Goal: Information Seeking & Learning: Learn about a topic

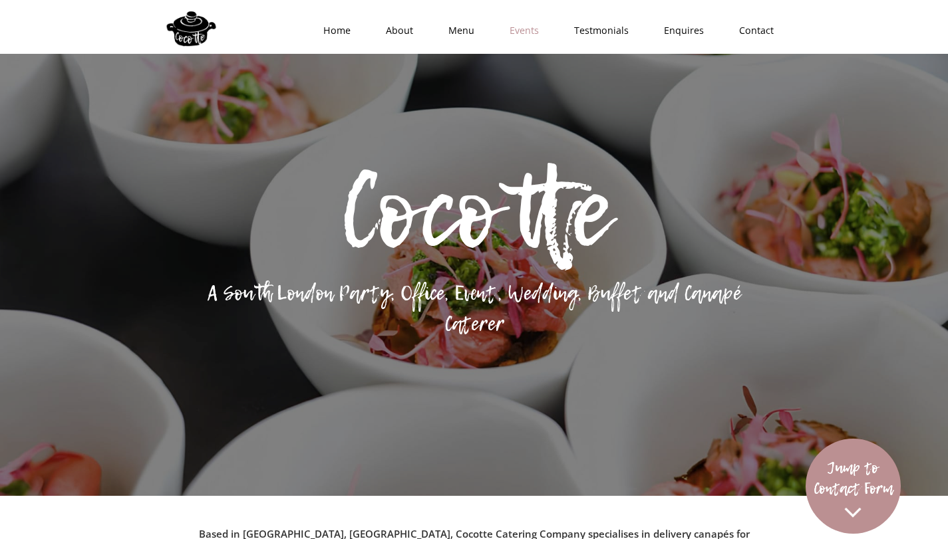
click at [534, 33] on link "Events" at bounding box center [520, 31] width 65 height 40
click at [460, 35] on link "Menu" at bounding box center [456, 31] width 61 height 40
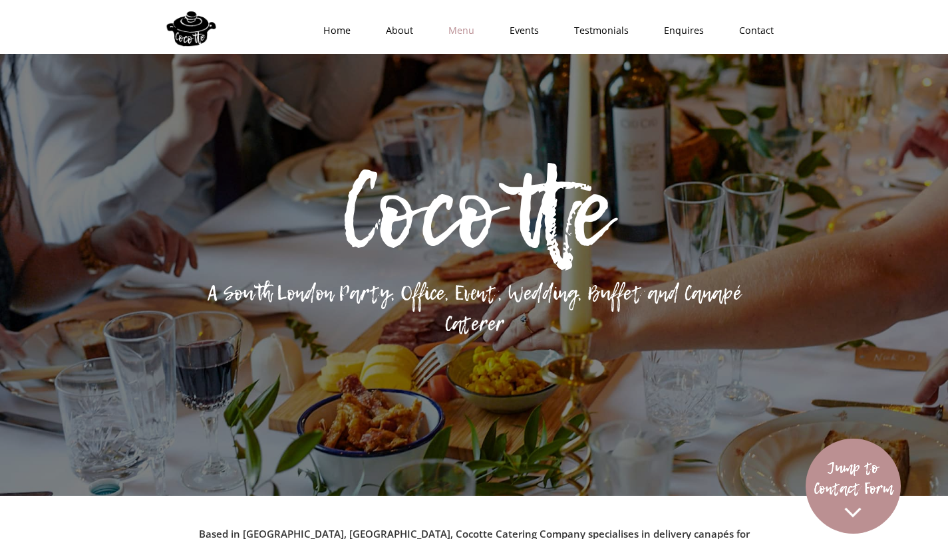
click at [461, 33] on link "Menu" at bounding box center [456, 31] width 61 height 40
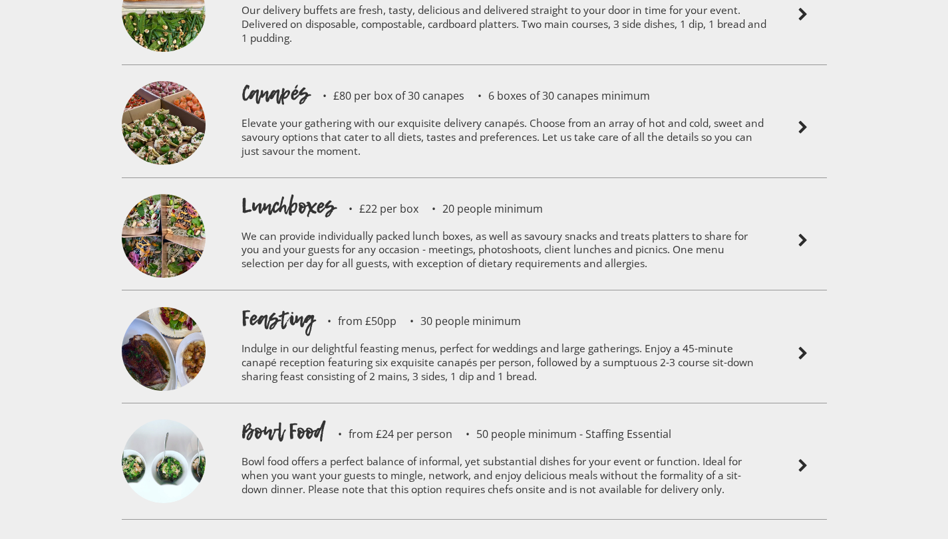
scroll to position [3207, 0]
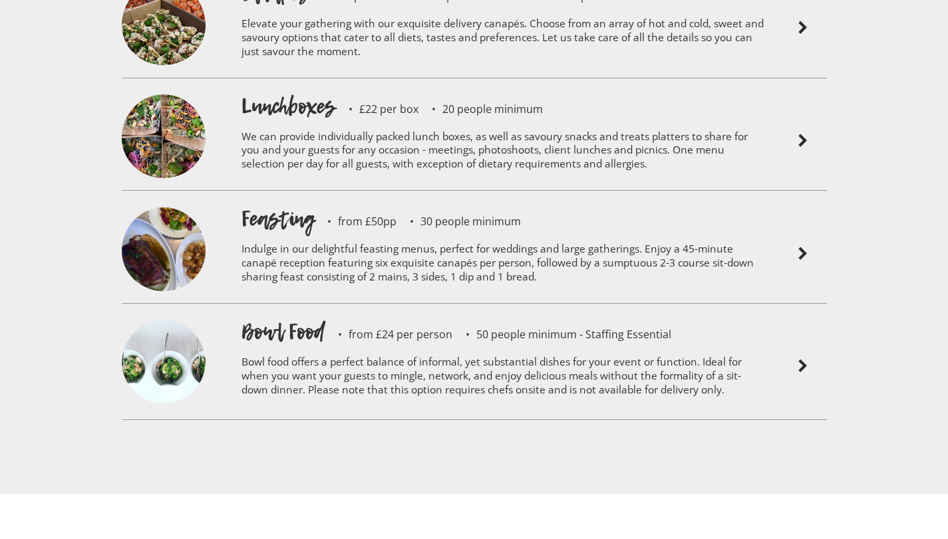
click at [668, 349] on p "Bowl food offers a perfect balance of informal, yet substantial dishes for your…" at bounding box center [503, 378] width 525 height 63
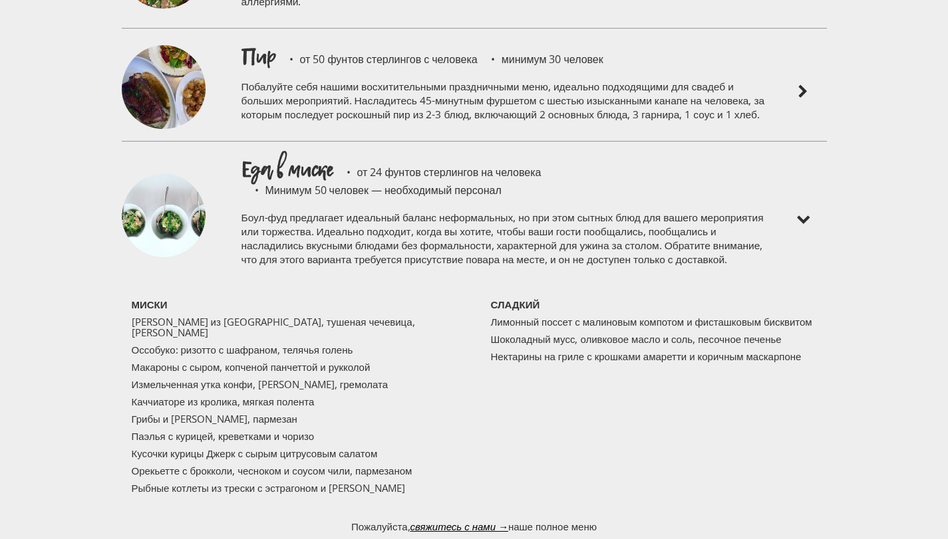
scroll to position [3291, 0]
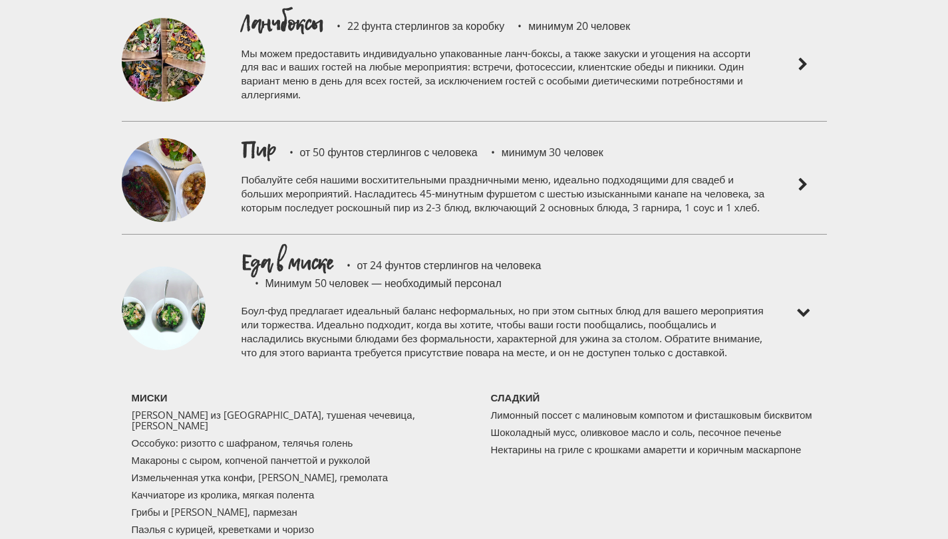
click at [800, 177] on img at bounding box center [803, 185] width 16 height 16
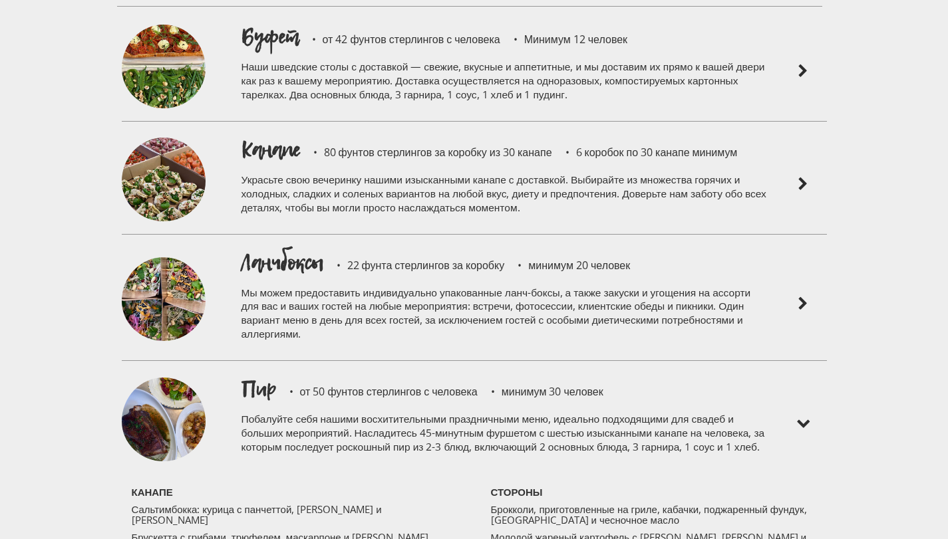
scroll to position [3166, 0]
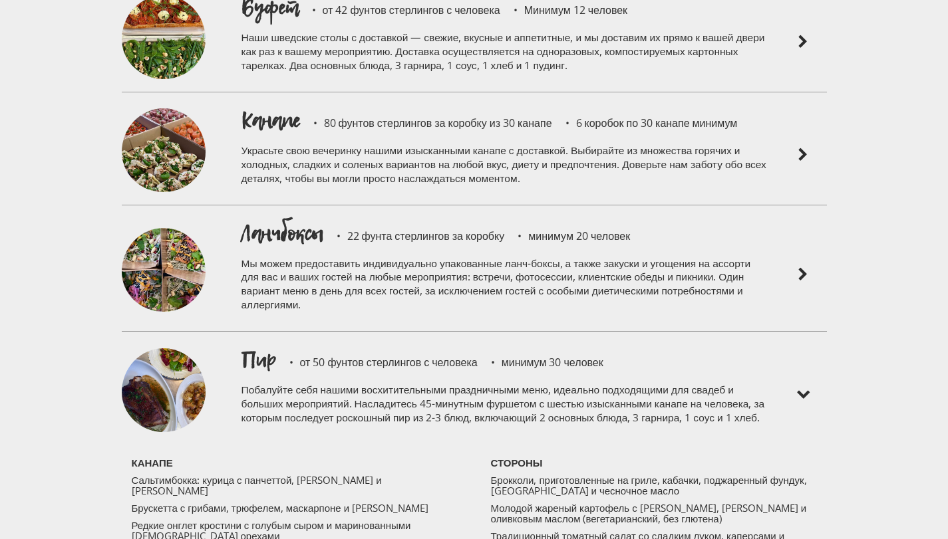
click at [802, 398] on img at bounding box center [803, 395] width 16 height 16
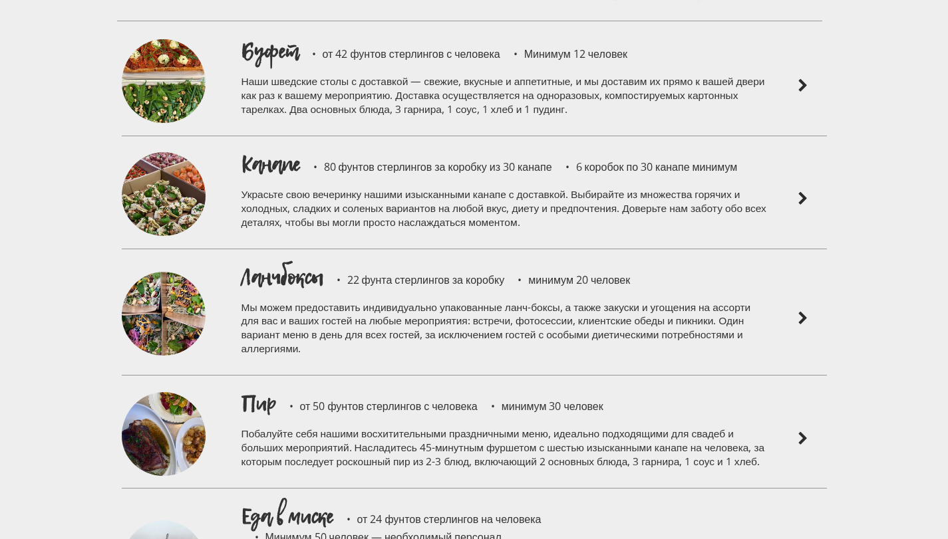
scroll to position [3104, 0]
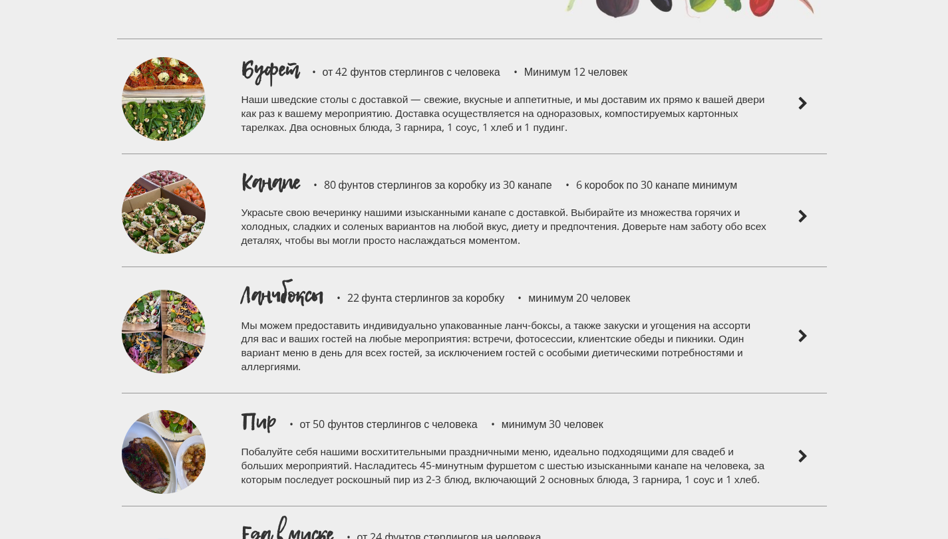
click at [804, 215] on img at bounding box center [803, 217] width 16 height 16
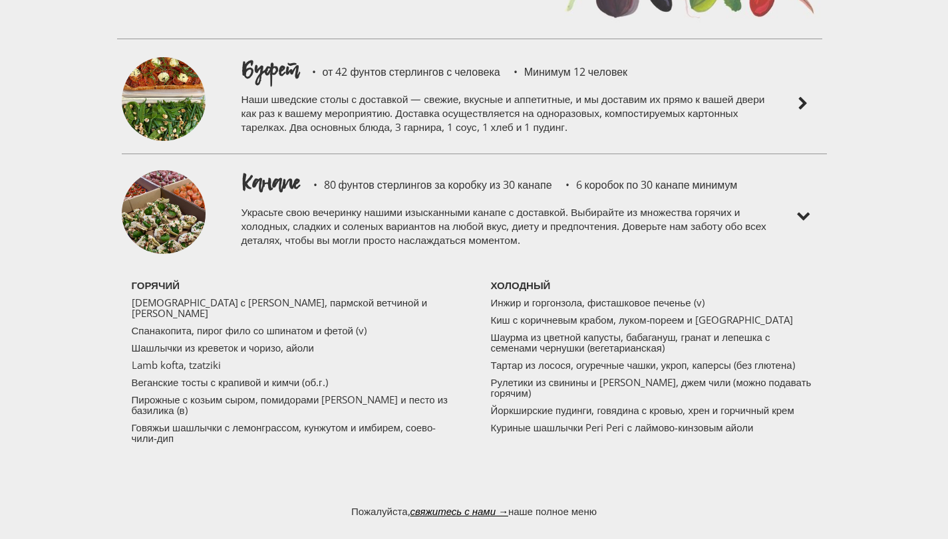
click at [804, 215] on img at bounding box center [803, 217] width 16 height 16
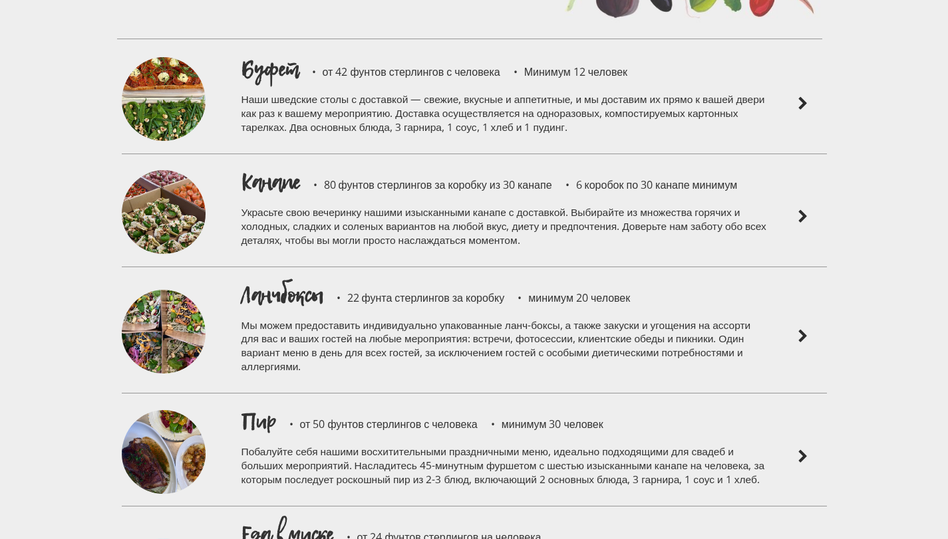
click at [799, 98] on img at bounding box center [803, 104] width 16 height 16
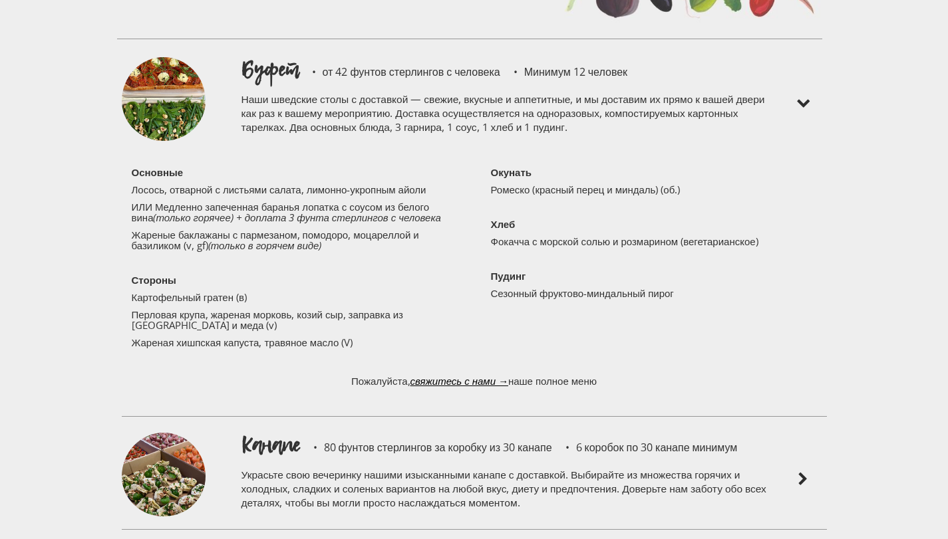
click at [799, 98] on img at bounding box center [803, 104] width 16 height 16
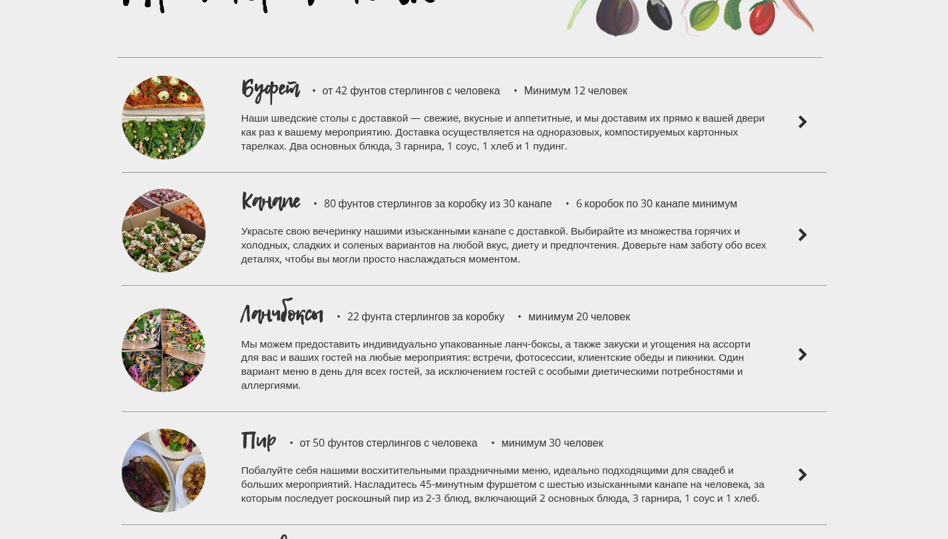
scroll to position [2975, 0]
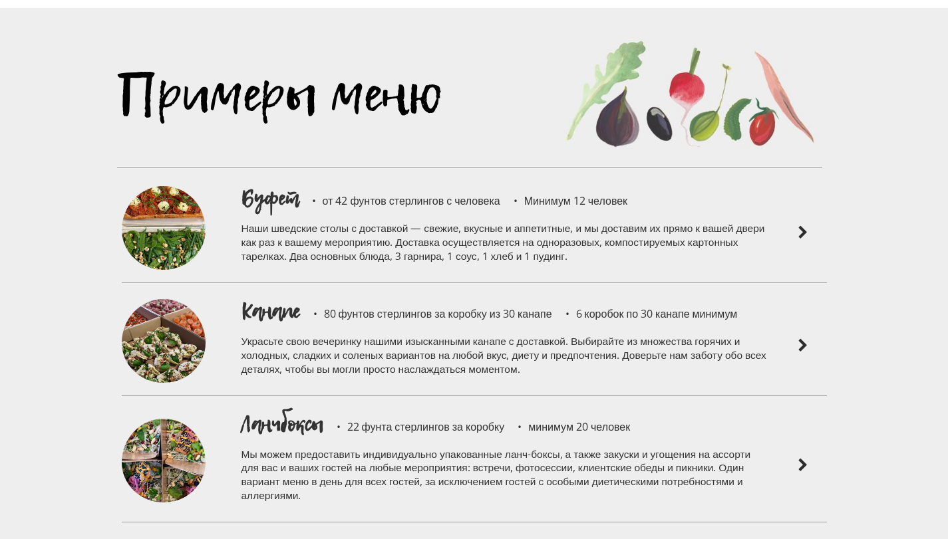
click at [803, 230] on img at bounding box center [803, 233] width 16 height 16
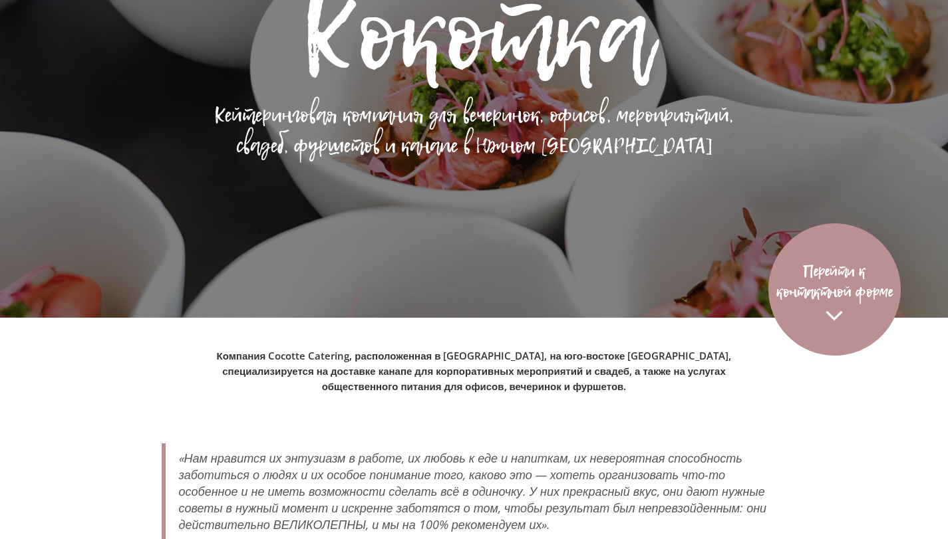
scroll to position [0, 0]
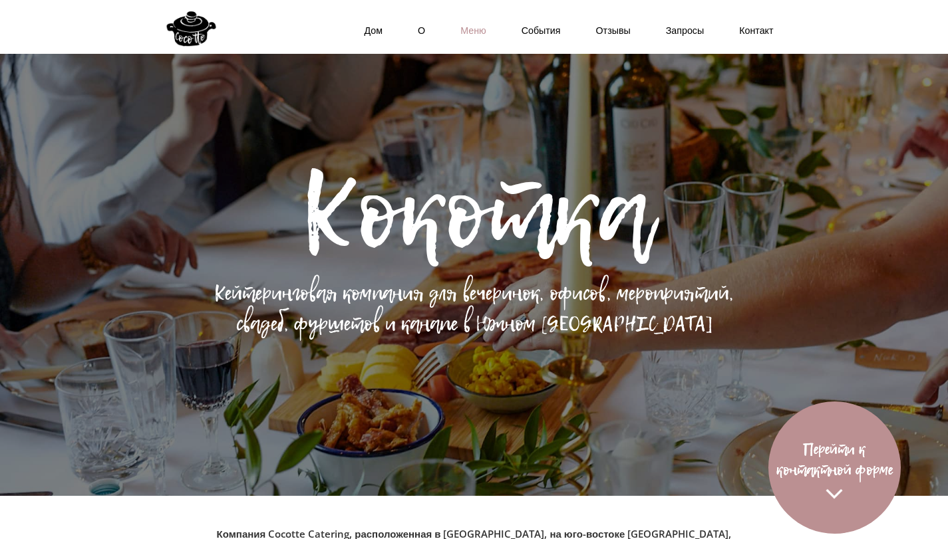
click at [467, 33] on font "Меню" at bounding box center [473, 30] width 26 height 13
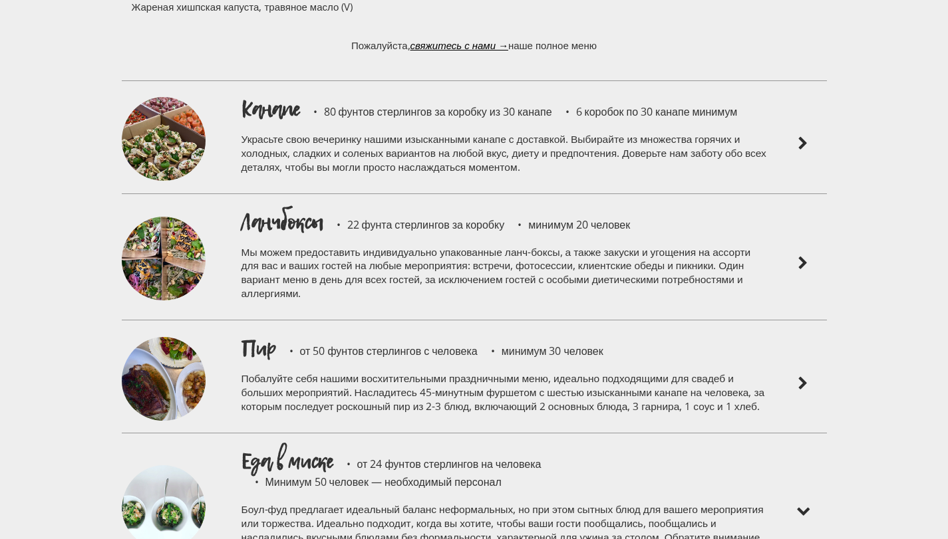
scroll to position [3452, 0]
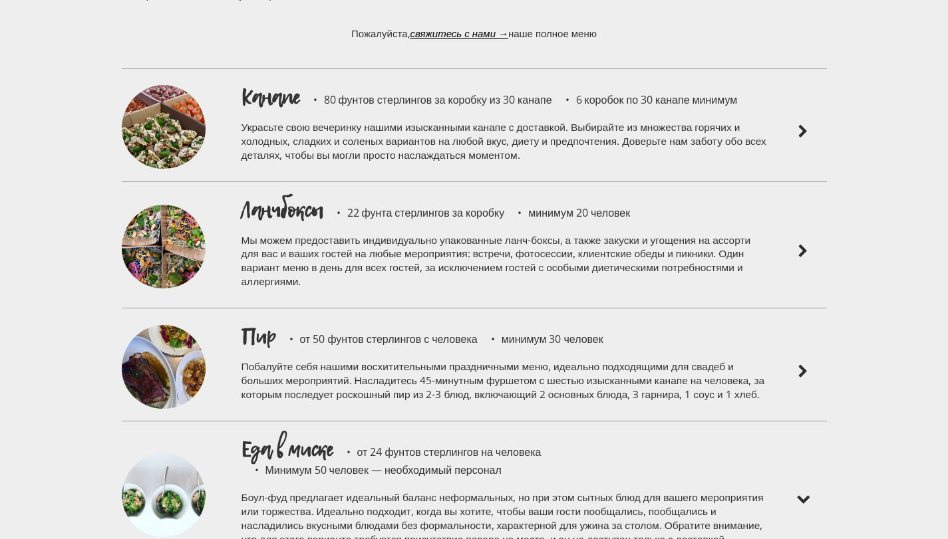
click at [802, 126] on img at bounding box center [803, 132] width 16 height 16
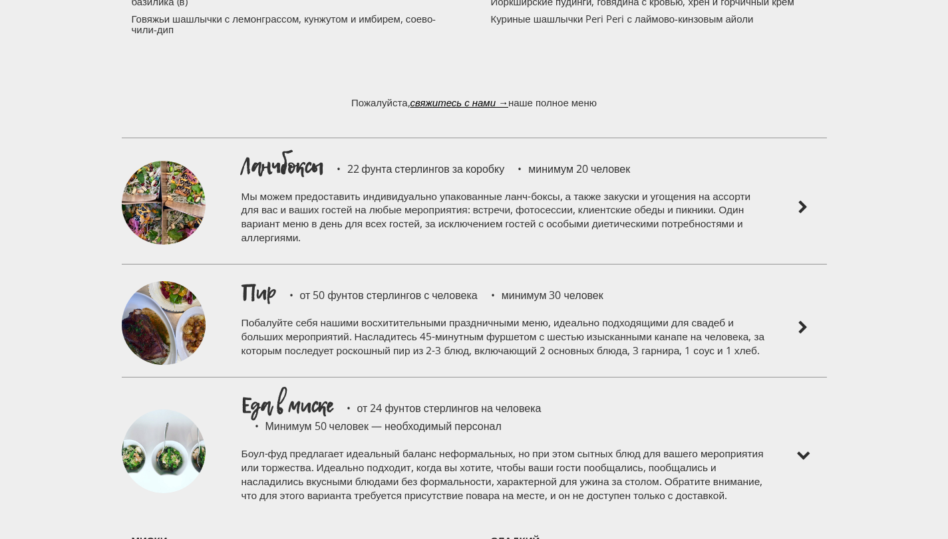
scroll to position [3778, 0]
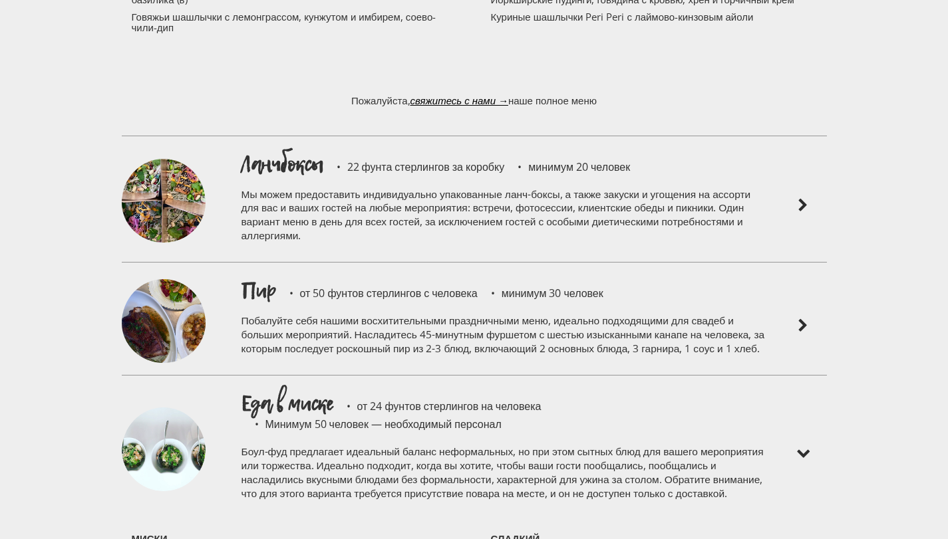
click at [800, 198] on img at bounding box center [803, 206] width 16 height 16
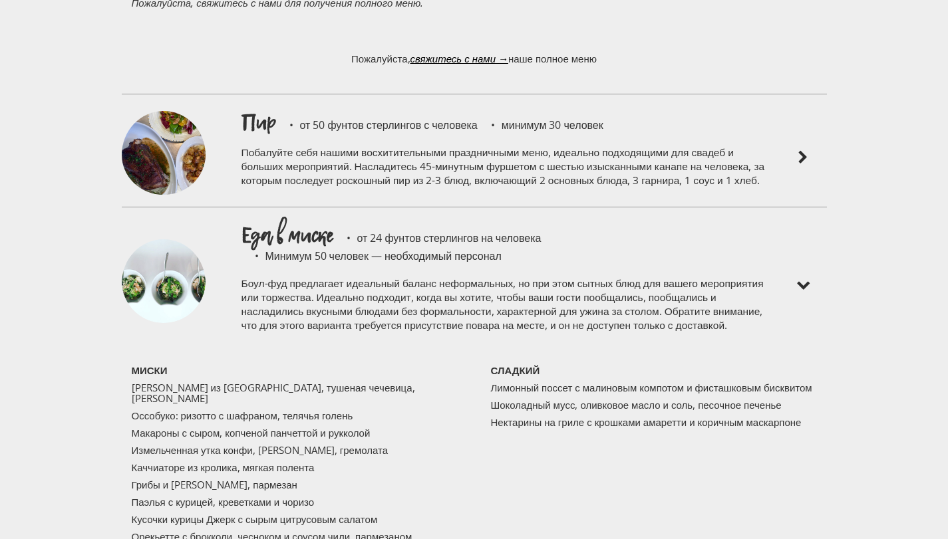
scroll to position [4426, 0]
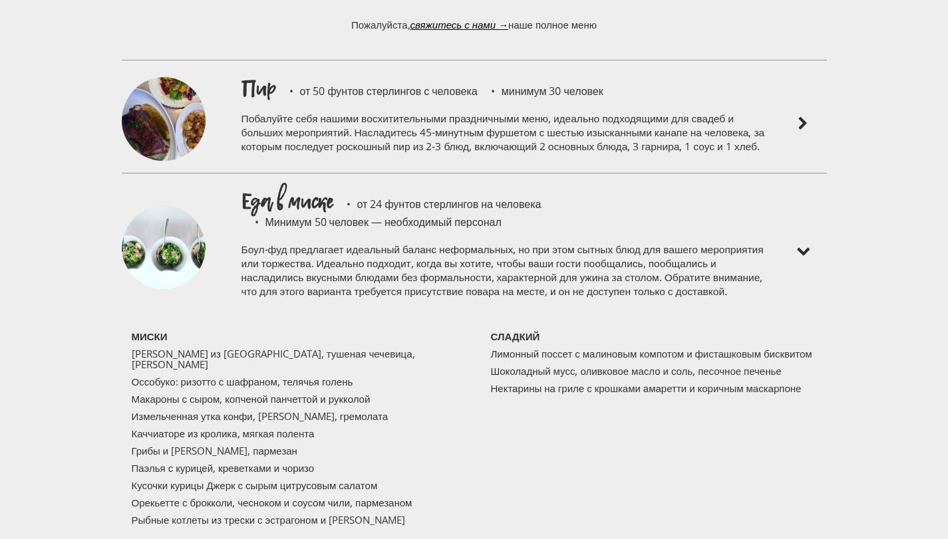
click at [798, 118] on img at bounding box center [803, 124] width 16 height 16
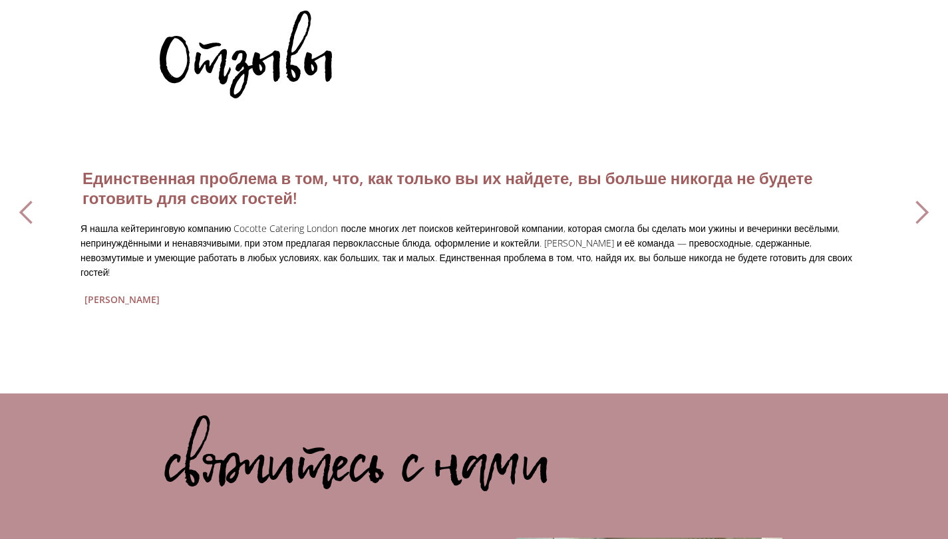
scroll to position [5515, 0]
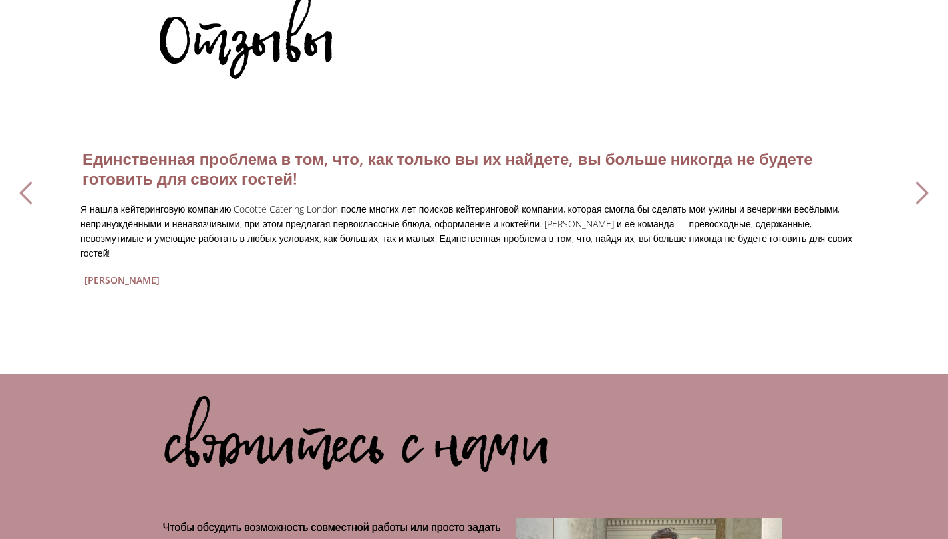
click at [920, 184] on div "следующий слайд" at bounding box center [921, 193] width 27 height 27
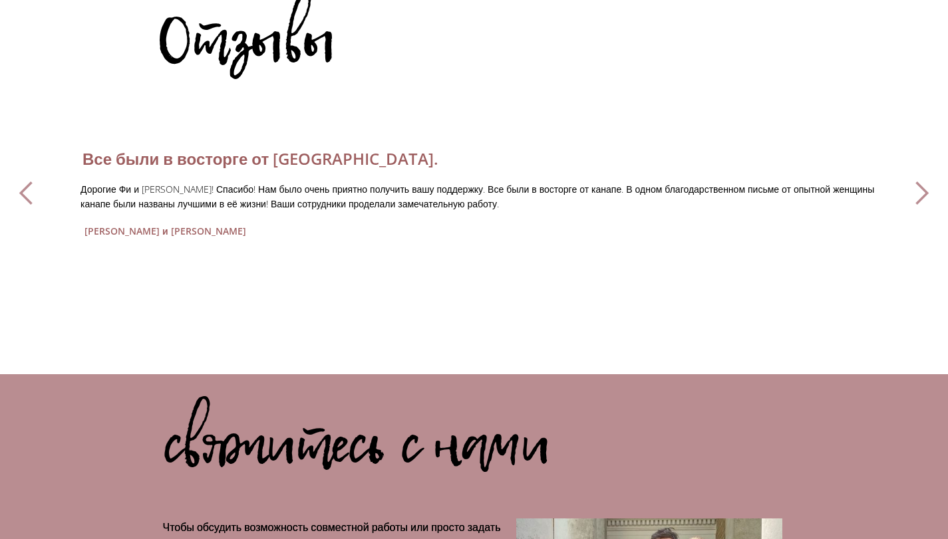
click at [23, 188] on div "предыдущий слайд" at bounding box center [26, 193] width 27 height 27
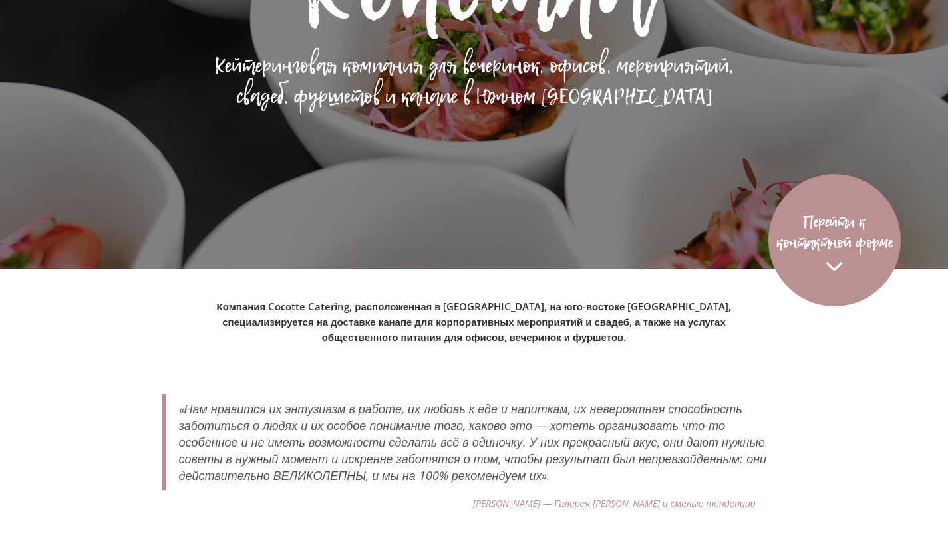
scroll to position [0, 0]
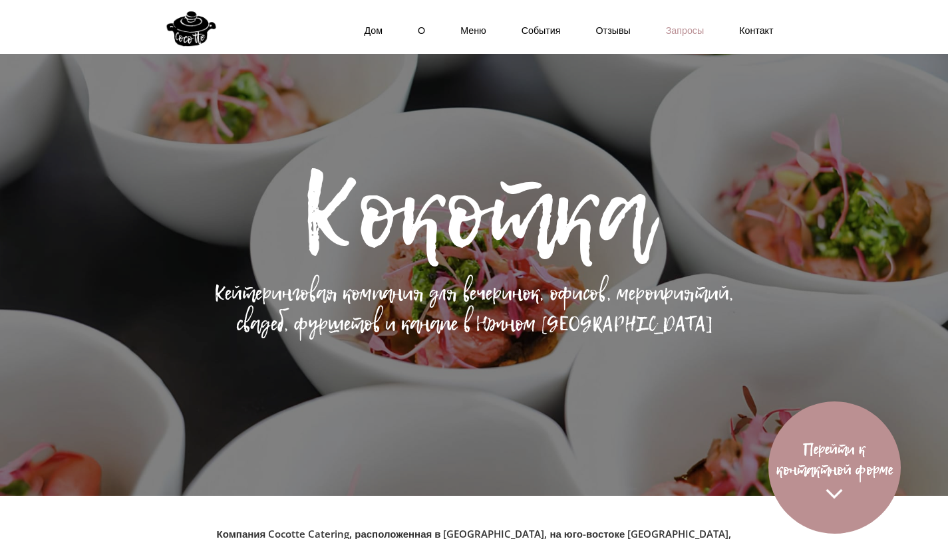
click at [676, 37] on link "Запросы" at bounding box center [680, 31] width 73 height 40
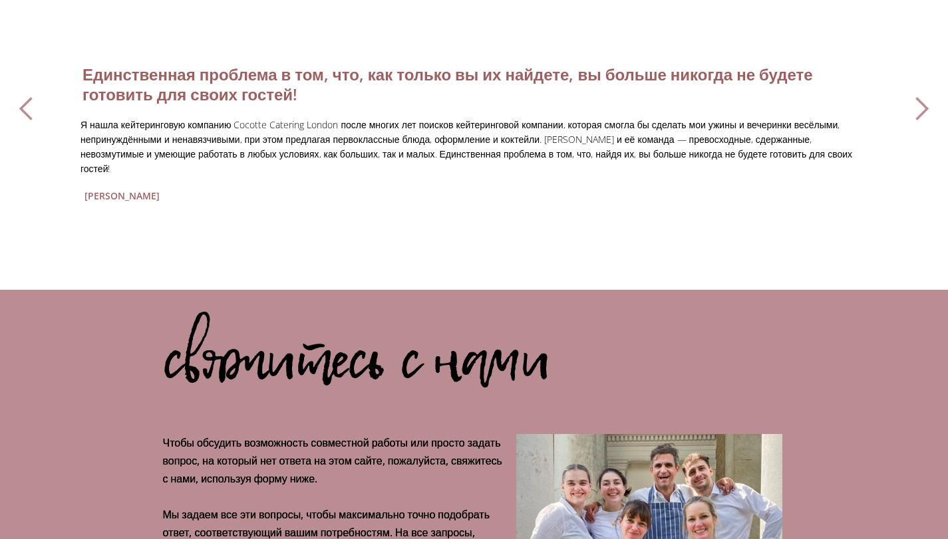
scroll to position [5349, 0]
